Goal: Task Accomplishment & Management: Manage account settings

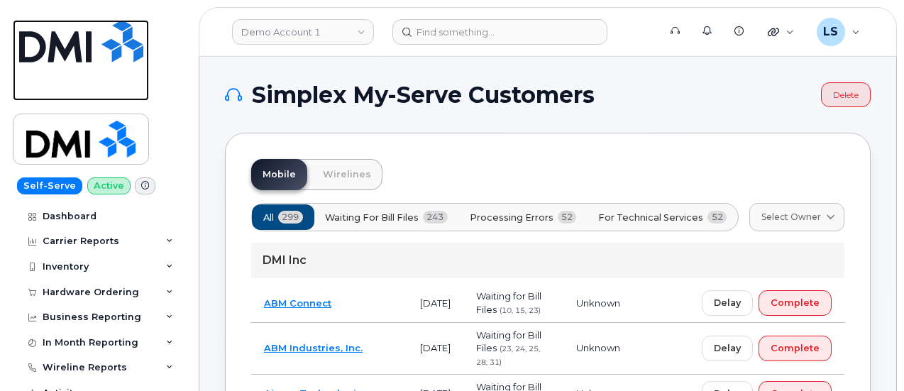
click at [56, 38] on img at bounding box center [81, 41] width 124 height 43
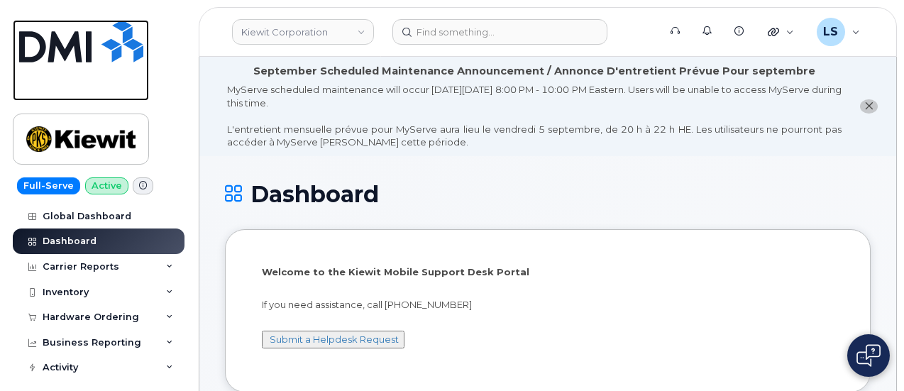
drag, startPoint x: 80, startPoint y: 39, endPoint x: 83, endPoint y: 50, distance: 11.0
click at [80, 39] on img at bounding box center [81, 41] width 124 height 43
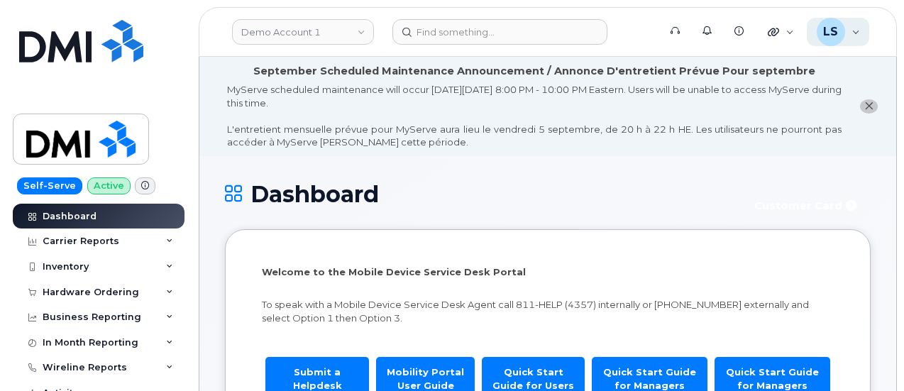
click at [853, 28] on div "LS Luke Schroeder Super Admin" at bounding box center [837, 32] width 63 height 28
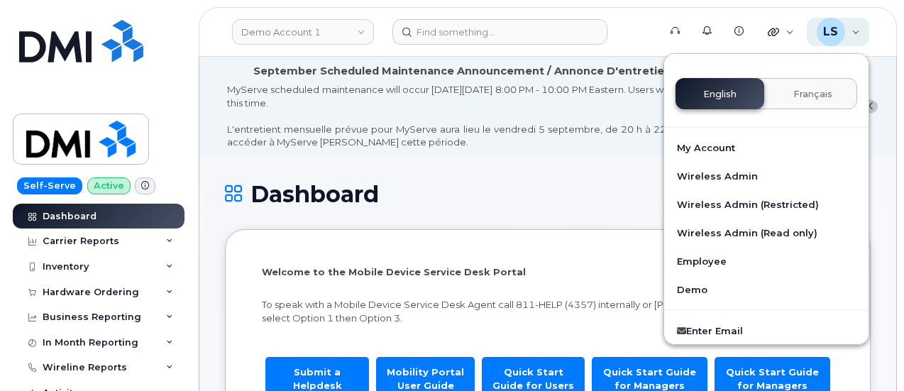
drag, startPoint x: 850, startPoint y: 28, endPoint x: 843, endPoint y: 32, distance: 7.3
click at [850, 28] on div "LS Luke Schroeder Super Admin" at bounding box center [837, 32] width 63 height 28
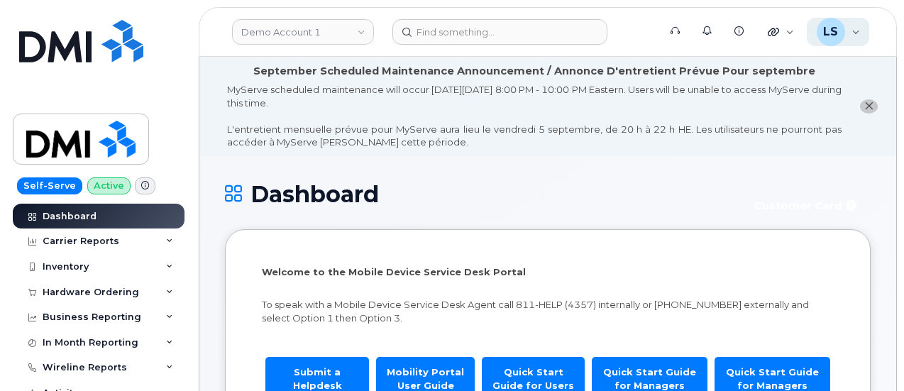
click at [853, 31] on div "LS Luke Schroeder Super Admin" at bounding box center [837, 32] width 63 height 28
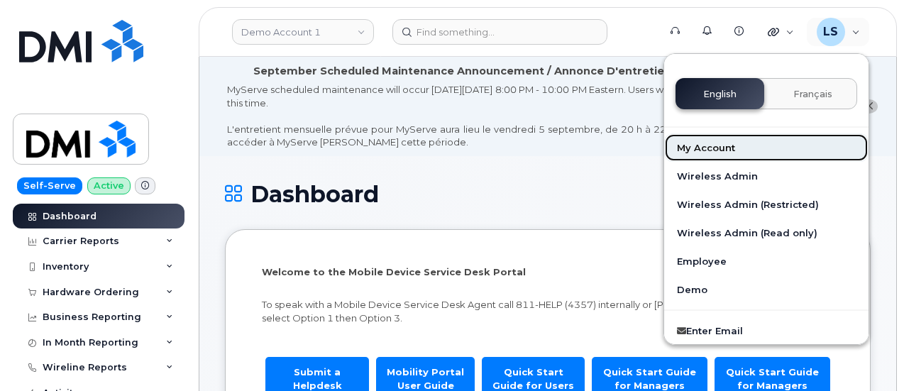
click at [721, 144] on link "My Account" at bounding box center [766, 147] width 204 height 28
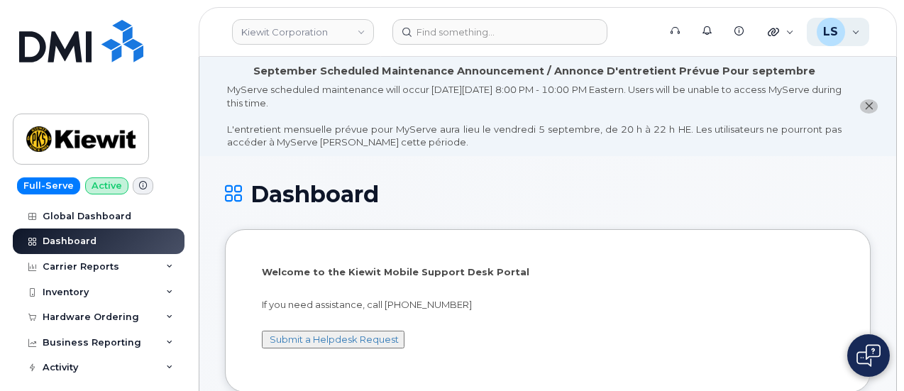
click at [854, 33] on div "LS [PERSON_NAME] Super Admin" at bounding box center [837, 32] width 63 height 28
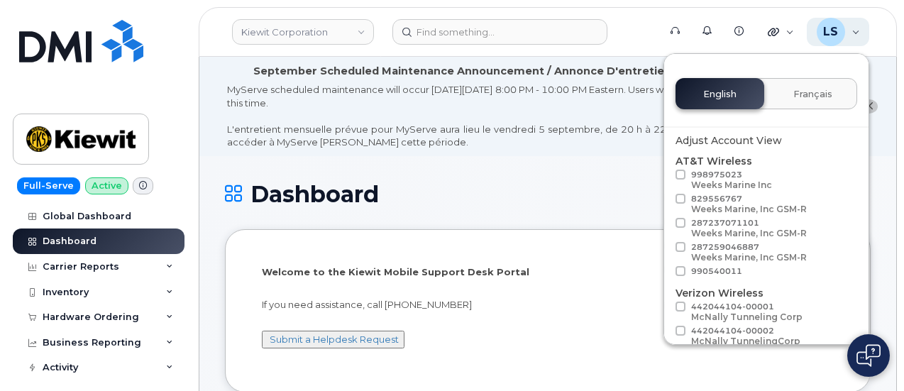
click at [855, 28] on div "LS [PERSON_NAME] Super Admin" at bounding box center [837, 32] width 63 height 28
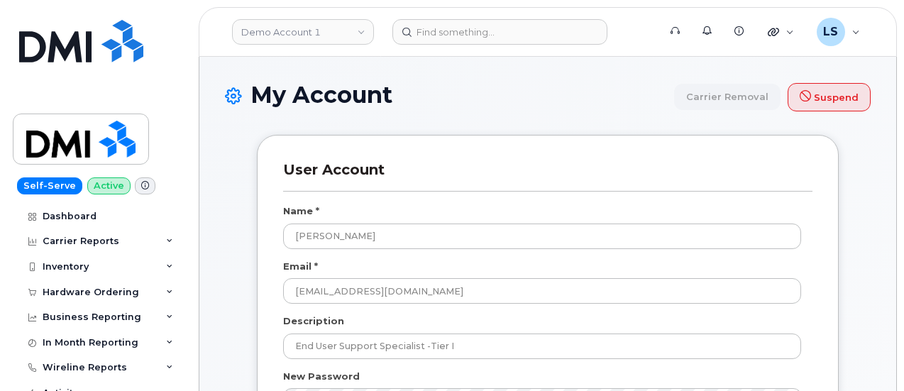
scroll to position [2348, 0]
